Goal: Information Seeking & Learning: Check status

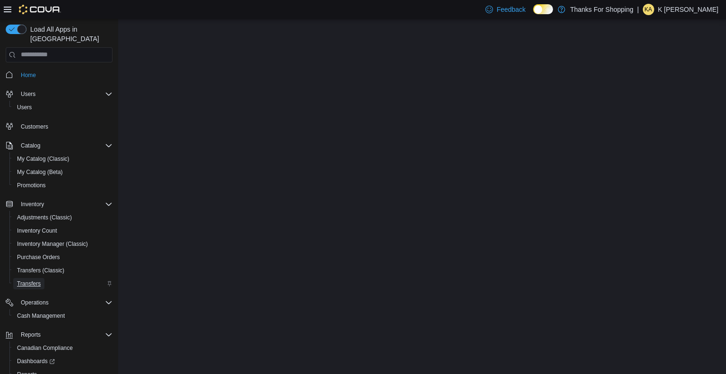
click at [27, 280] on span "Transfers" at bounding box center [29, 284] width 24 height 8
click at [36, 267] on span "Transfers (Classic)" at bounding box center [40, 271] width 47 height 8
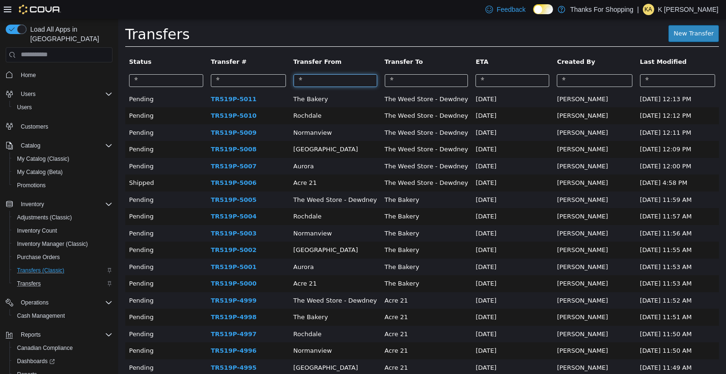
click at [319, 78] on input "search" at bounding box center [336, 80] width 84 height 13
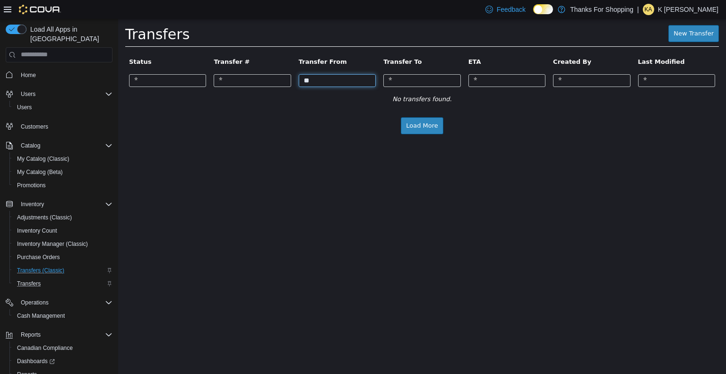
type input "*"
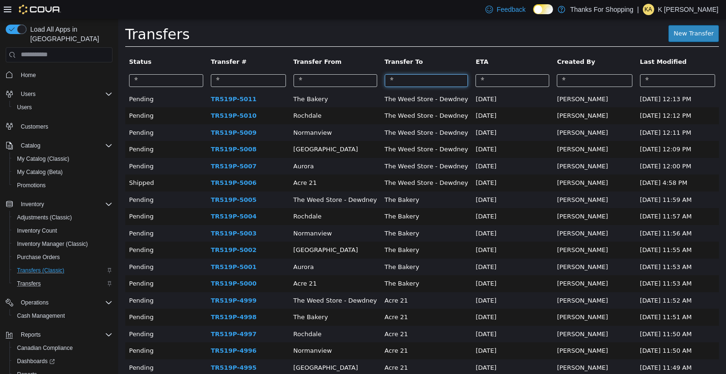
click at [398, 78] on input "search" at bounding box center [427, 80] width 84 height 13
type input "*"
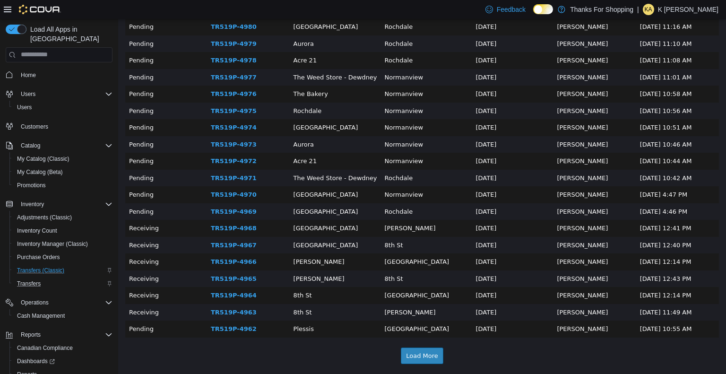
scroll to position [592, 0]
click at [425, 356] on button "Load More" at bounding box center [422, 355] width 43 height 17
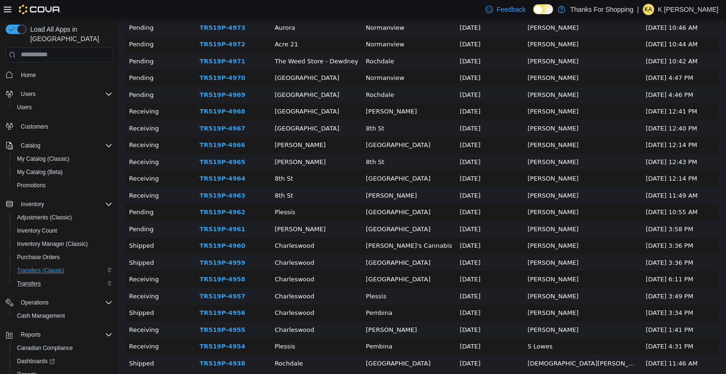
scroll to position [717, 0]
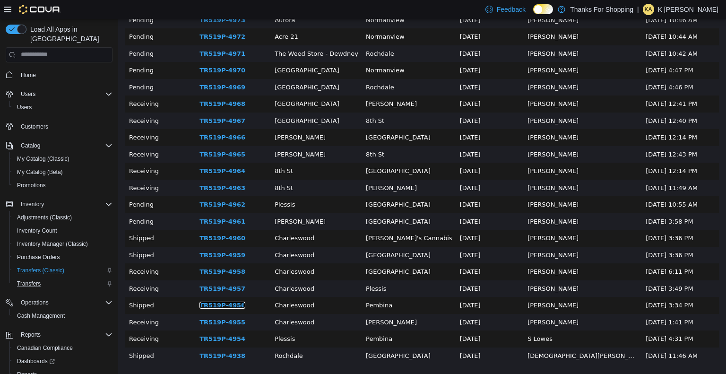
click at [227, 307] on link "TR519P-4956" at bounding box center [222, 304] width 46 height 7
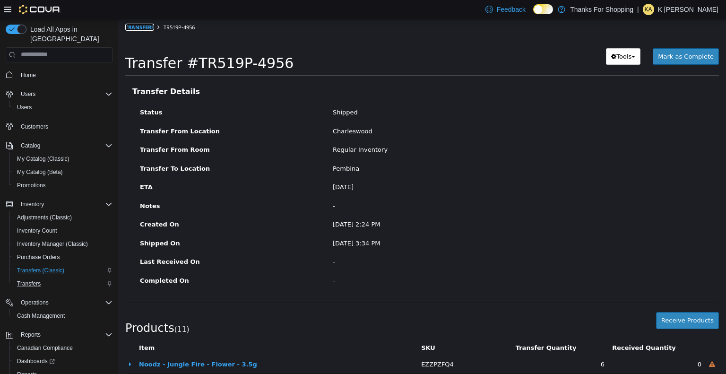
click at [135, 27] on link "Transfers" at bounding box center [139, 26] width 29 height 7
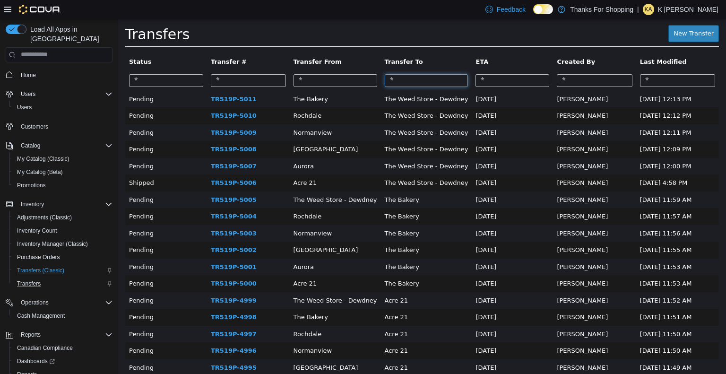
click at [388, 85] on input "search" at bounding box center [427, 80] width 84 height 13
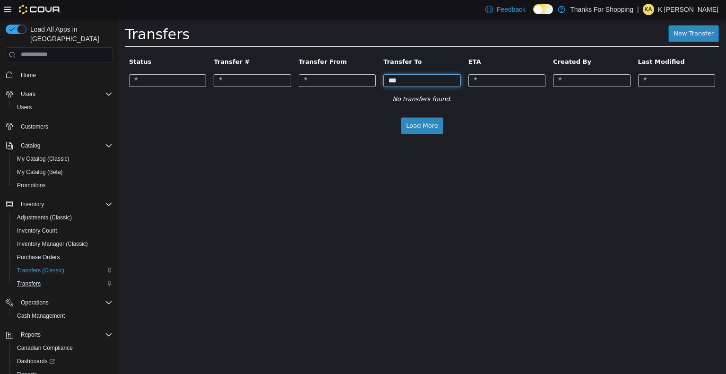
type input "***"
click at [428, 125] on button "Load More" at bounding box center [422, 125] width 43 height 17
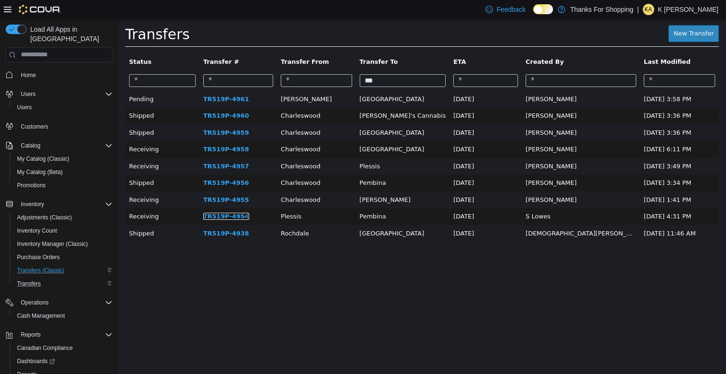
click at [236, 216] on link "TR519P-4954" at bounding box center [226, 215] width 46 height 7
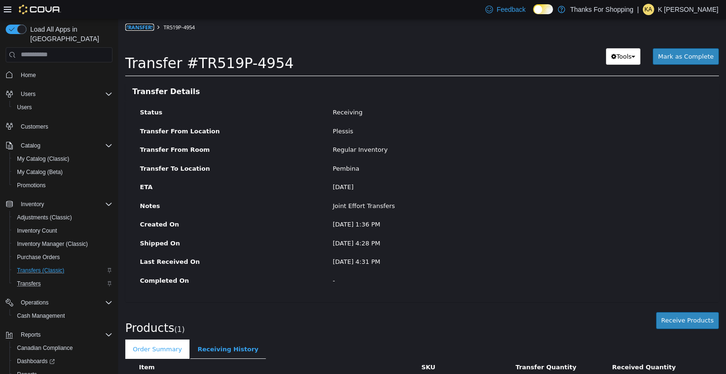
click at [145, 26] on link "Transfers" at bounding box center [139, 26] width 29 height 7
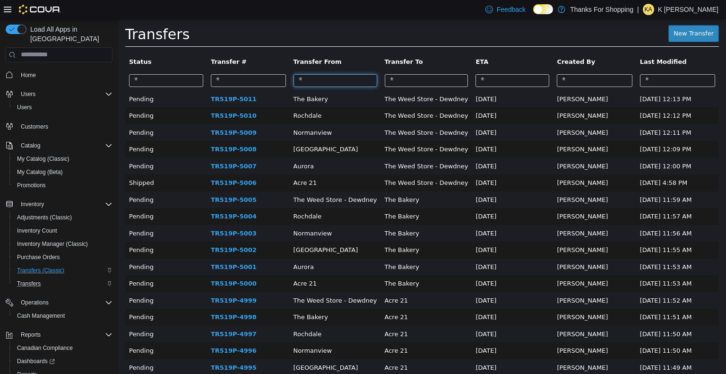
click at [323, 78] on input "search" at bounding box center [336, 80] width 84 height 13
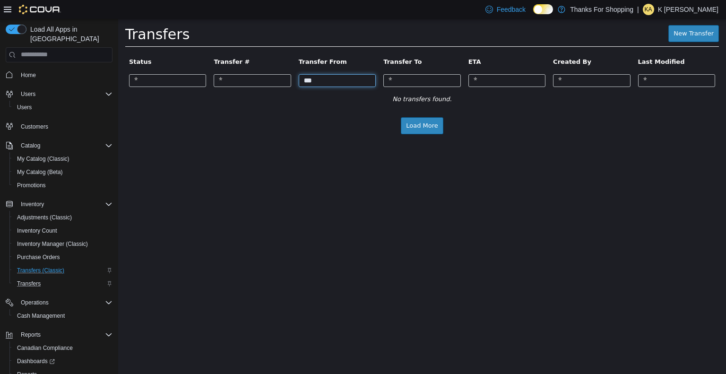
type input "***"
click at [428, 122] on button "Load More" at bounding box center [422, 125] width 43 height 17
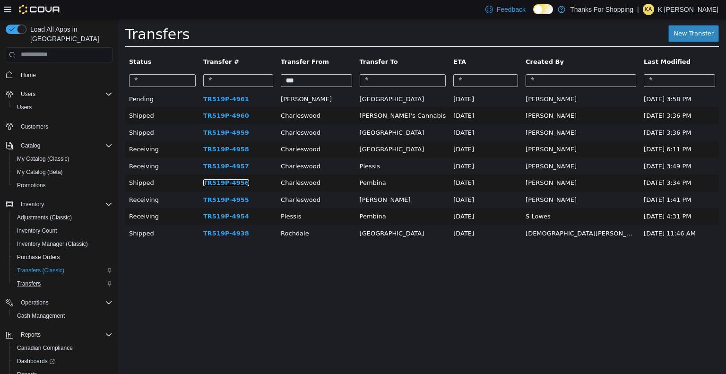
click at [234, 182] on link "TR519P-4956" at bounding box center [226, 182] width 46 height 7
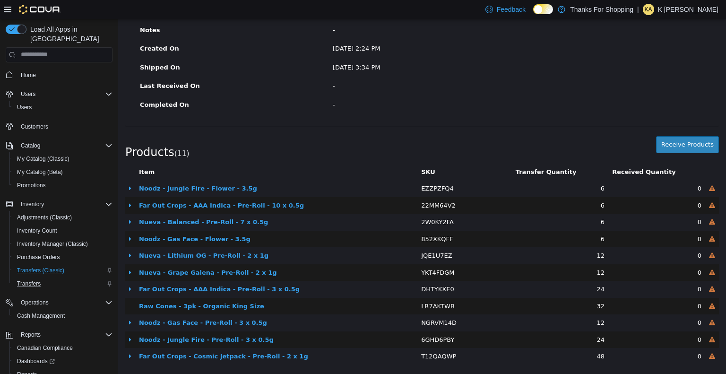
scroll to position [175, 0]
